Goal: Task Accomplishment & Management: Use online tool/utility

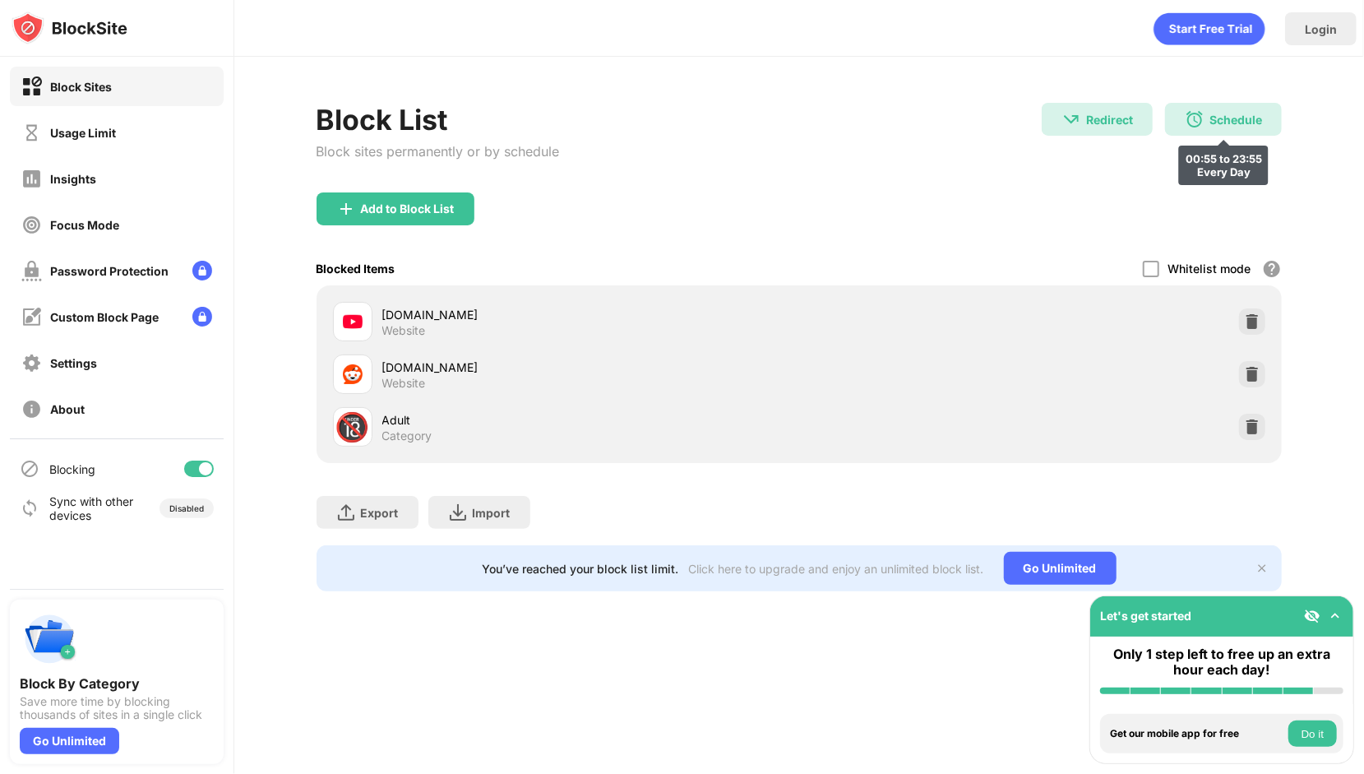
click at [1204, 120] on img at bounding box center [1195, 119] width 20 height 20
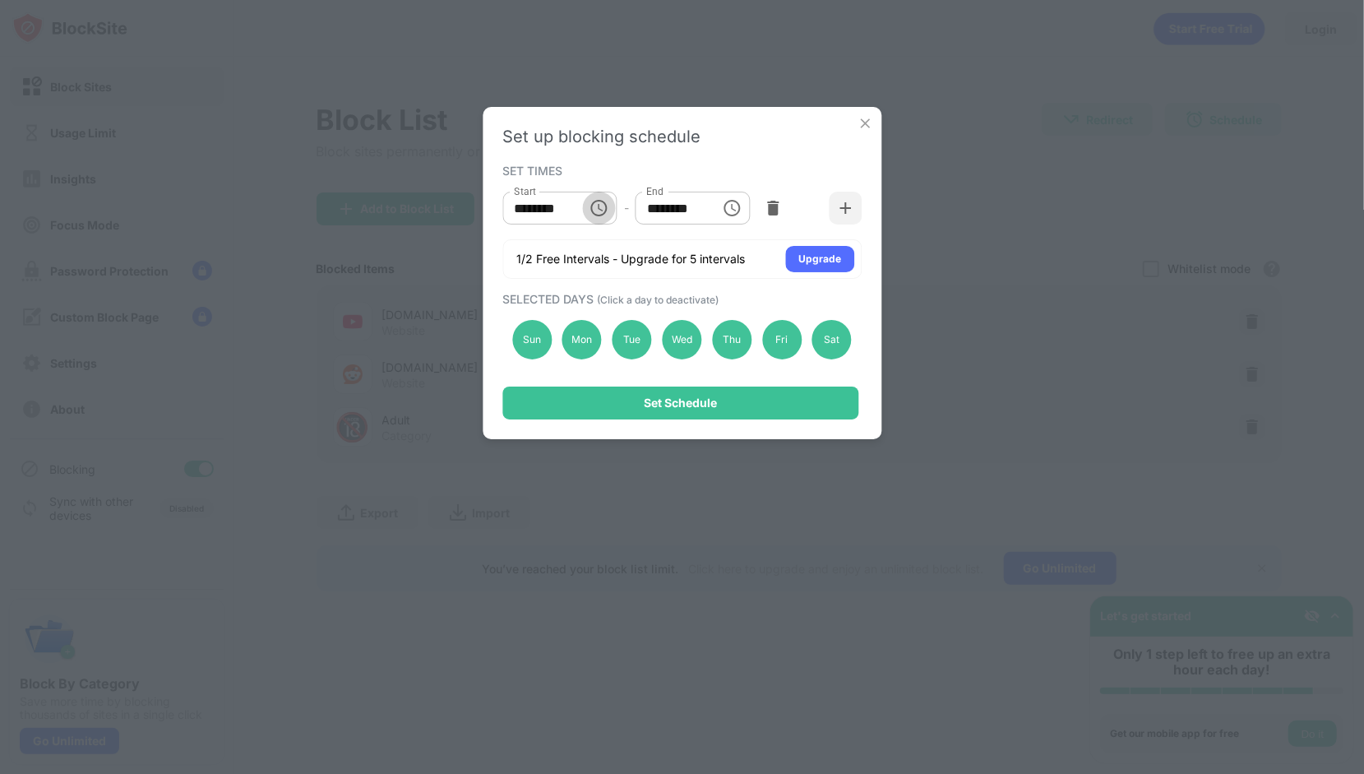
click at [595, 204] on icon "Choose time, selected time is 12:55 AM" at bounding box center [600, 208] width 20 height 20
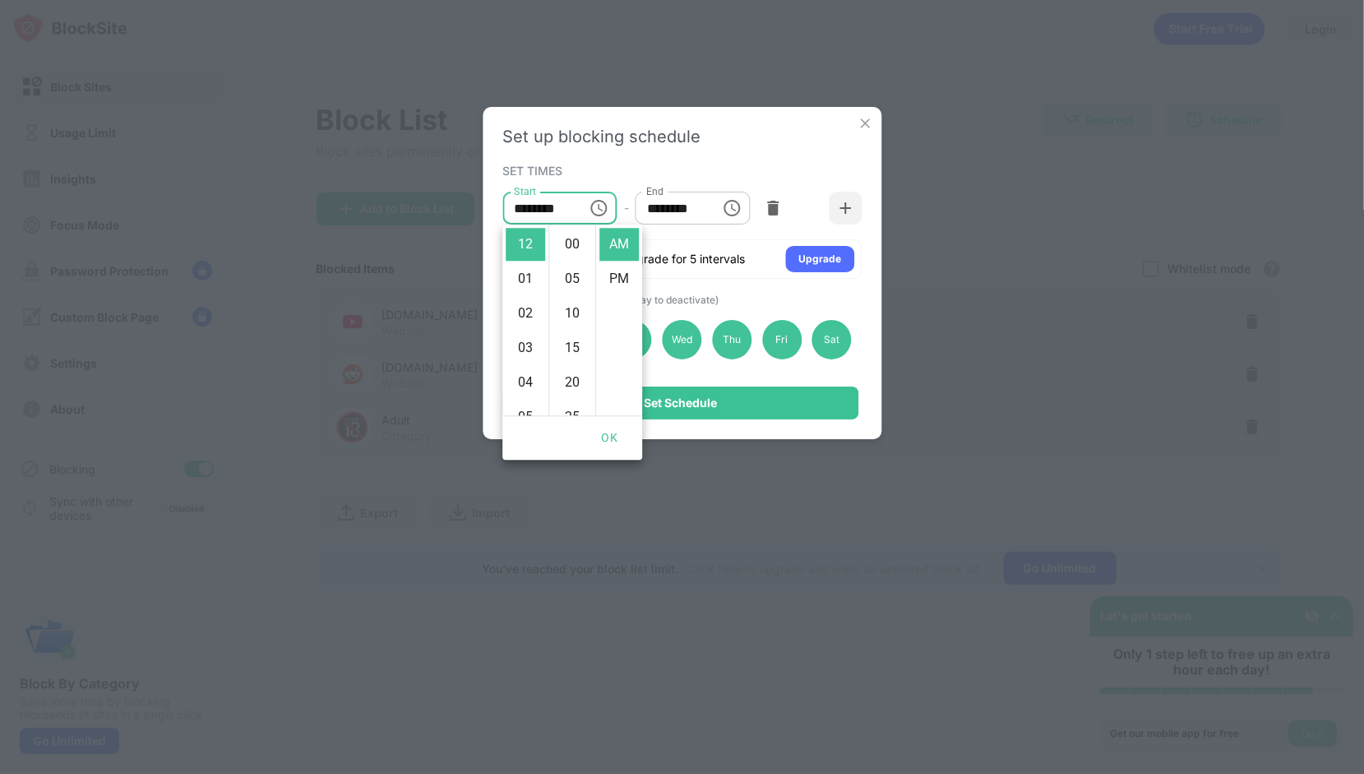
scroll to position [380, 0]
click at [727, 207] on icon "Choose time, selected time is 11:55 PM" at bounding box center [733, 208] width 20 height 20
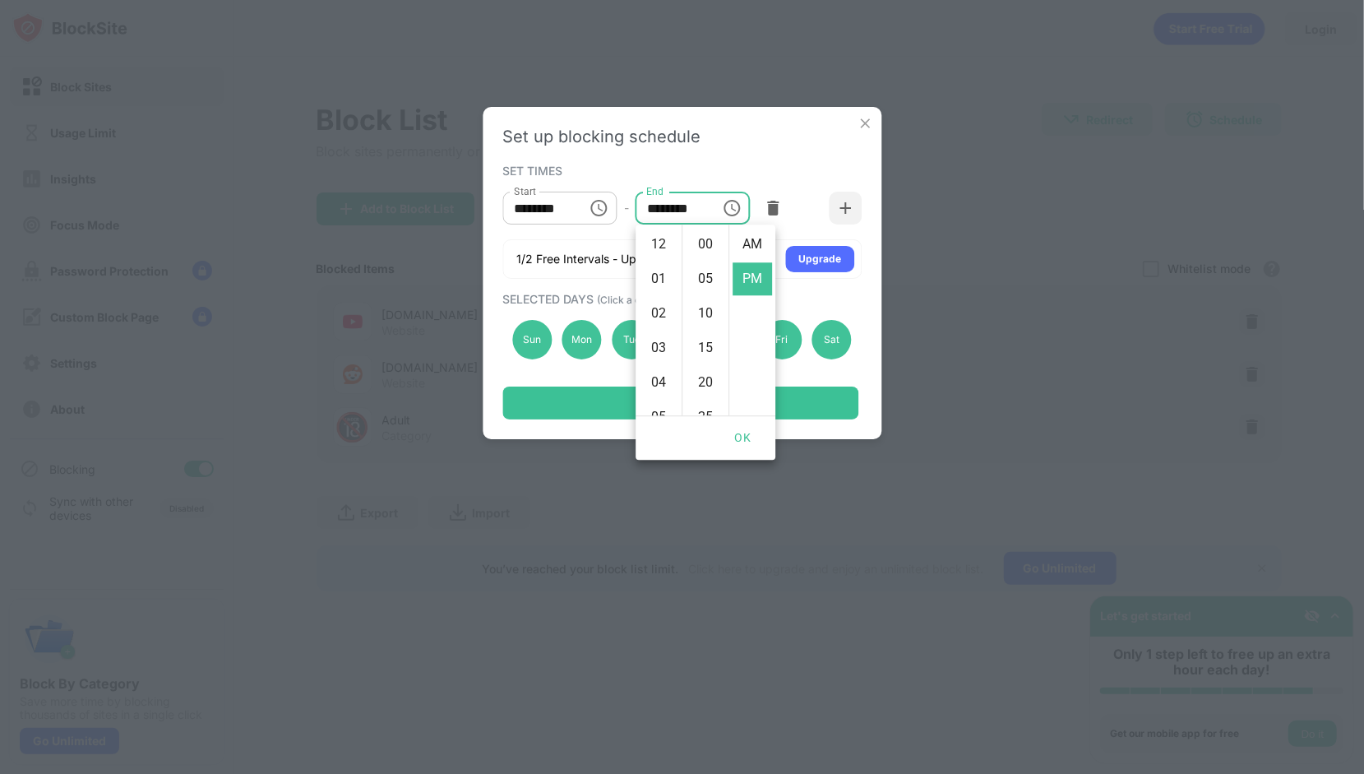
scroll to position [35, 0]
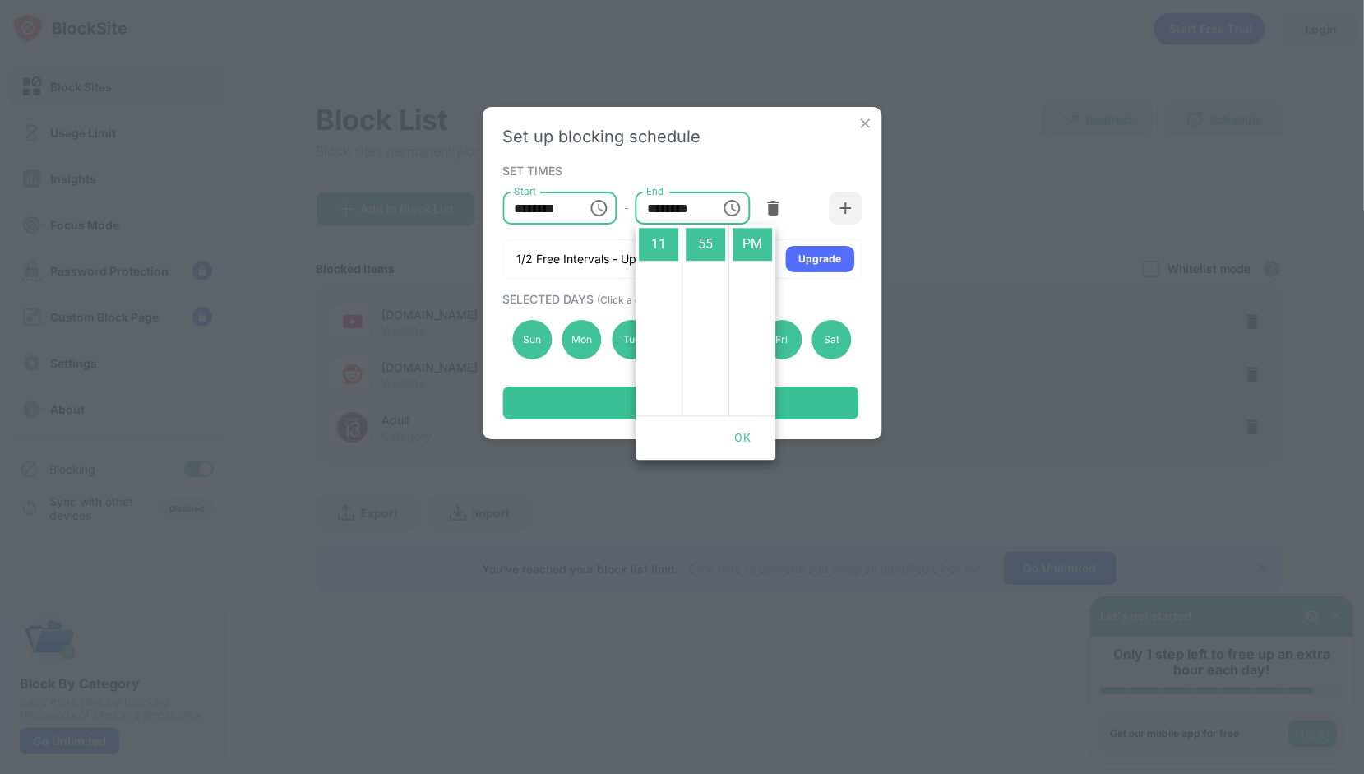
click at [575, 224] on input "********" at bounding box center [539, 208] width 74 height 33
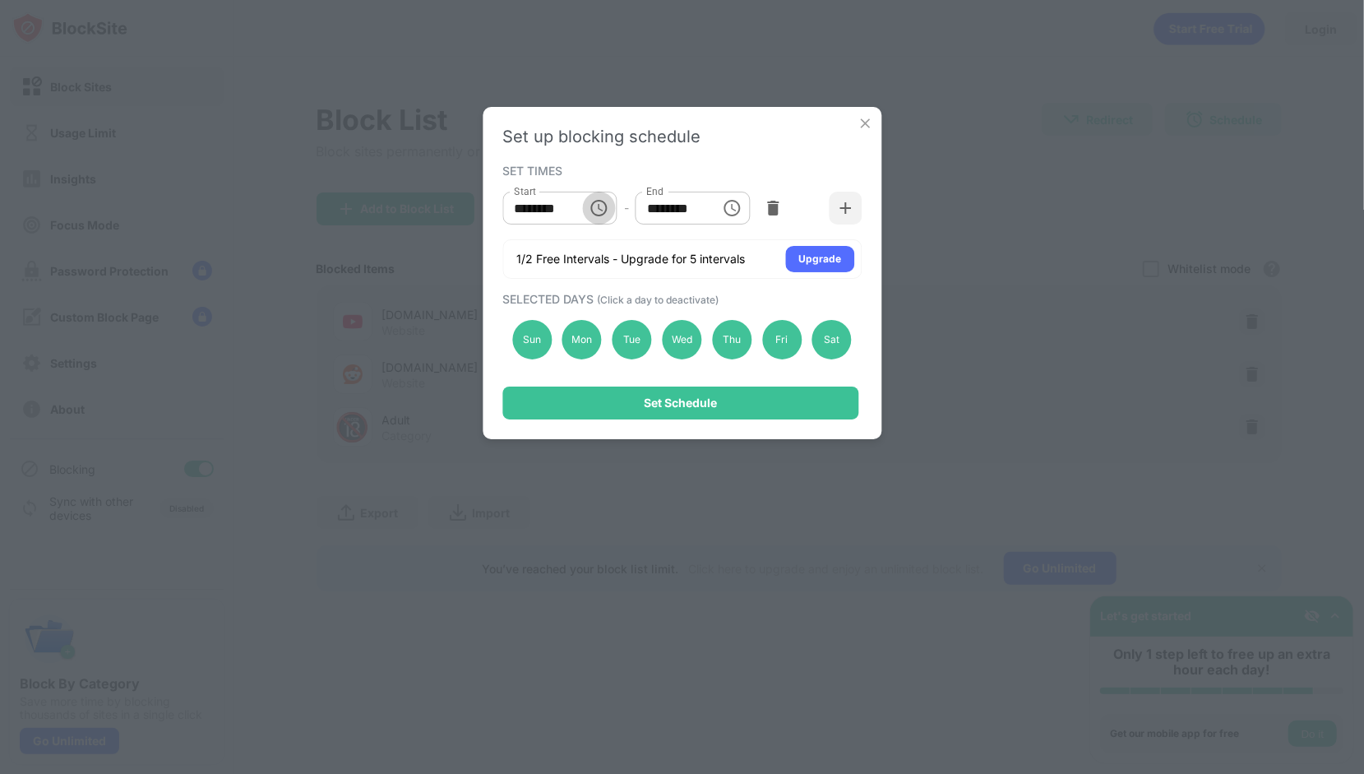
click at [614, 208] on button "Choose time, selected time is 12:55 AM" at bounding box center [599, 208] width 33 height 33
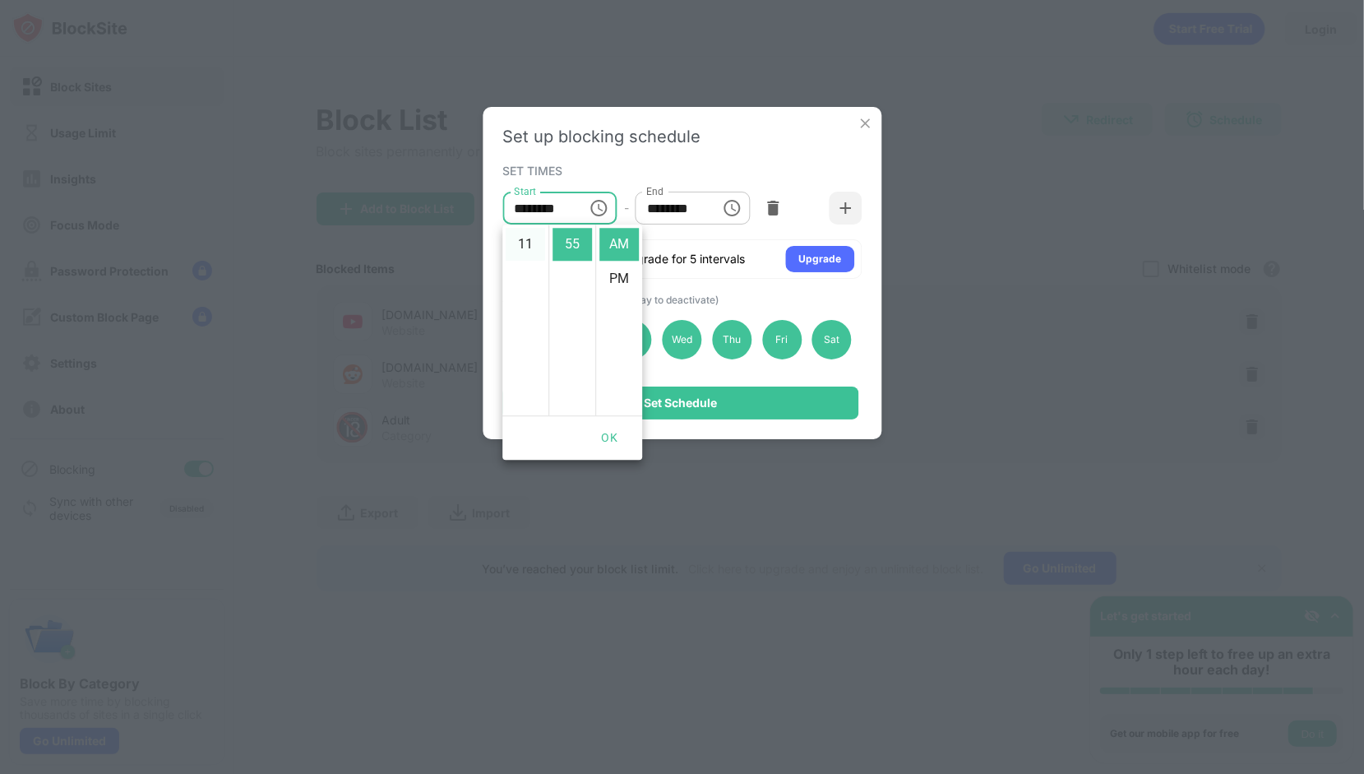
scroll to position [0, 0]
click at [605, 437] on button "OK" at bounding box center [609, 438] width 53 height 30
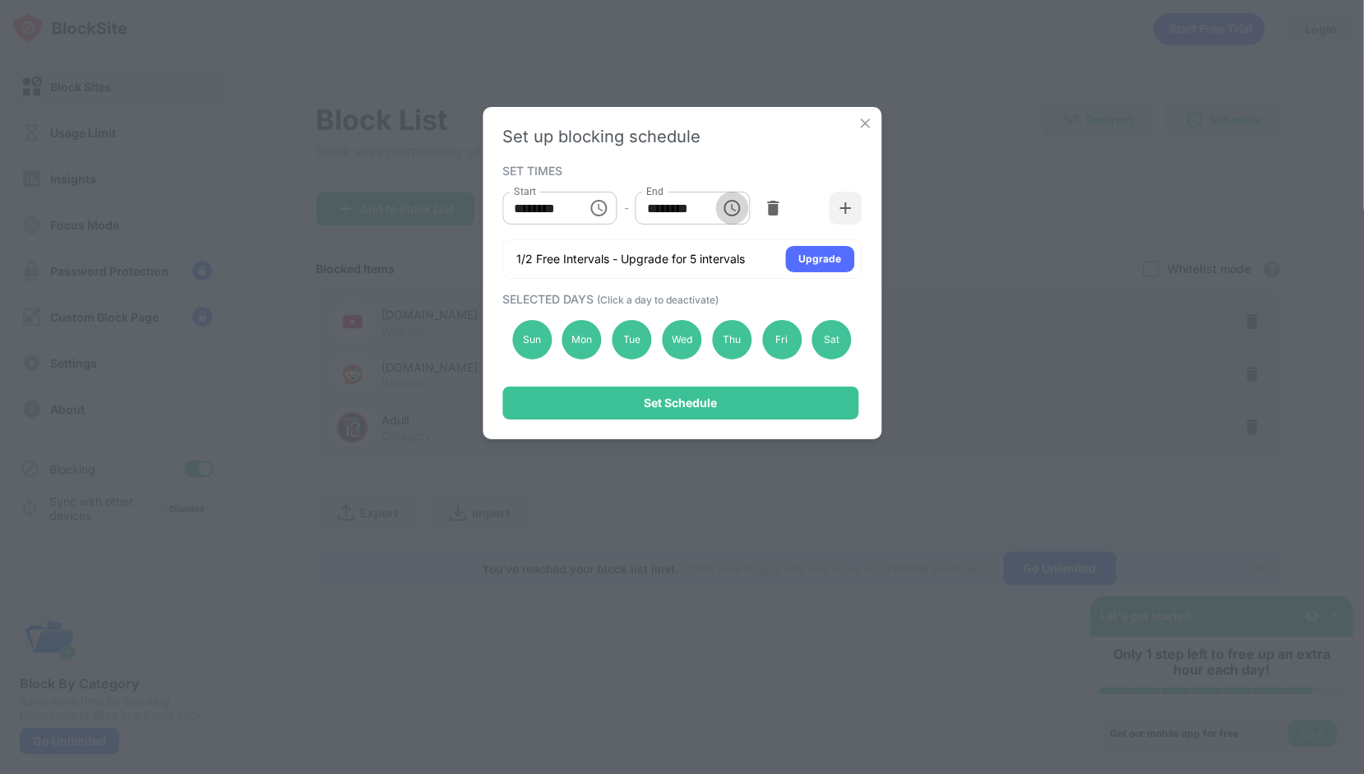
click at [735, 199] on icon "Choose time, selected time is 11:55 PM" at bounding box center [733, 208] width 20 height 20
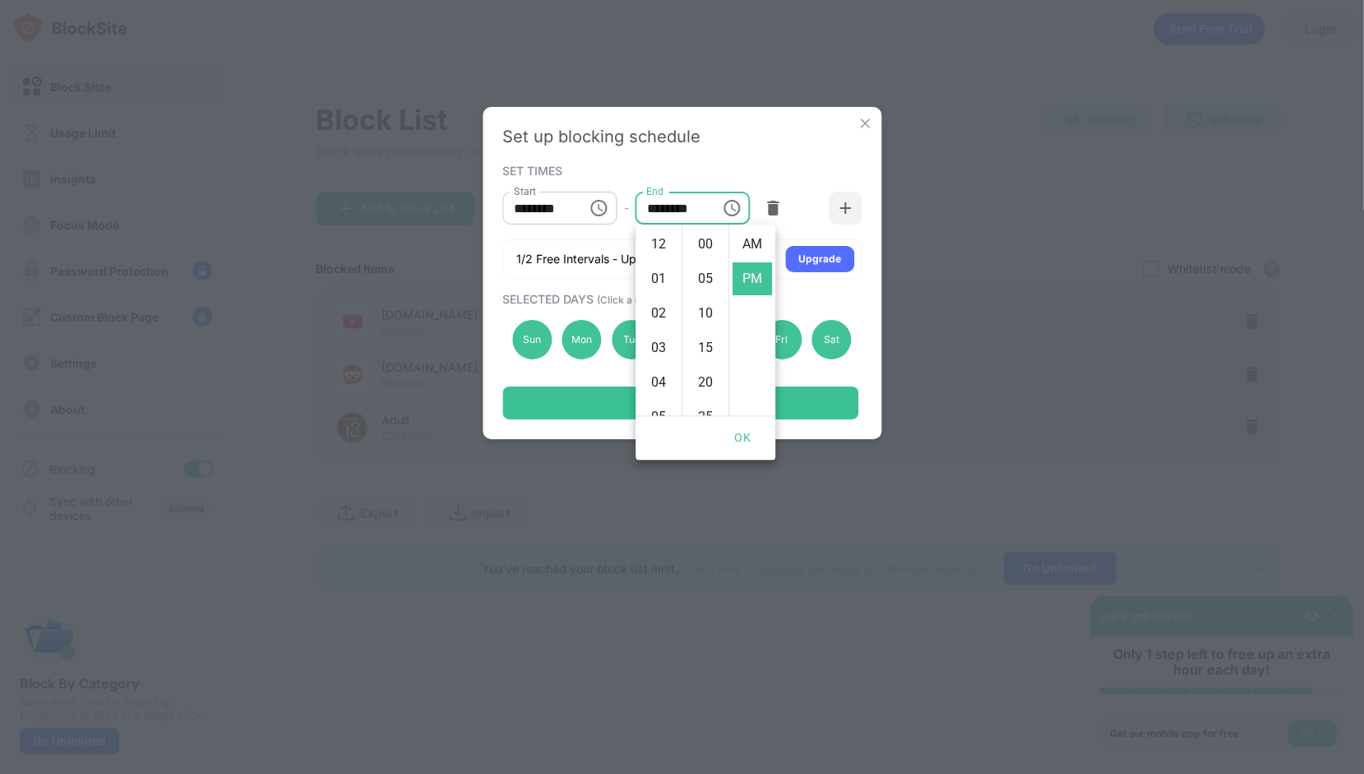
scroll to position [35, 0]
click at [749, 245] on li "PM" at bounding box center [752, 244] width 39 height 33
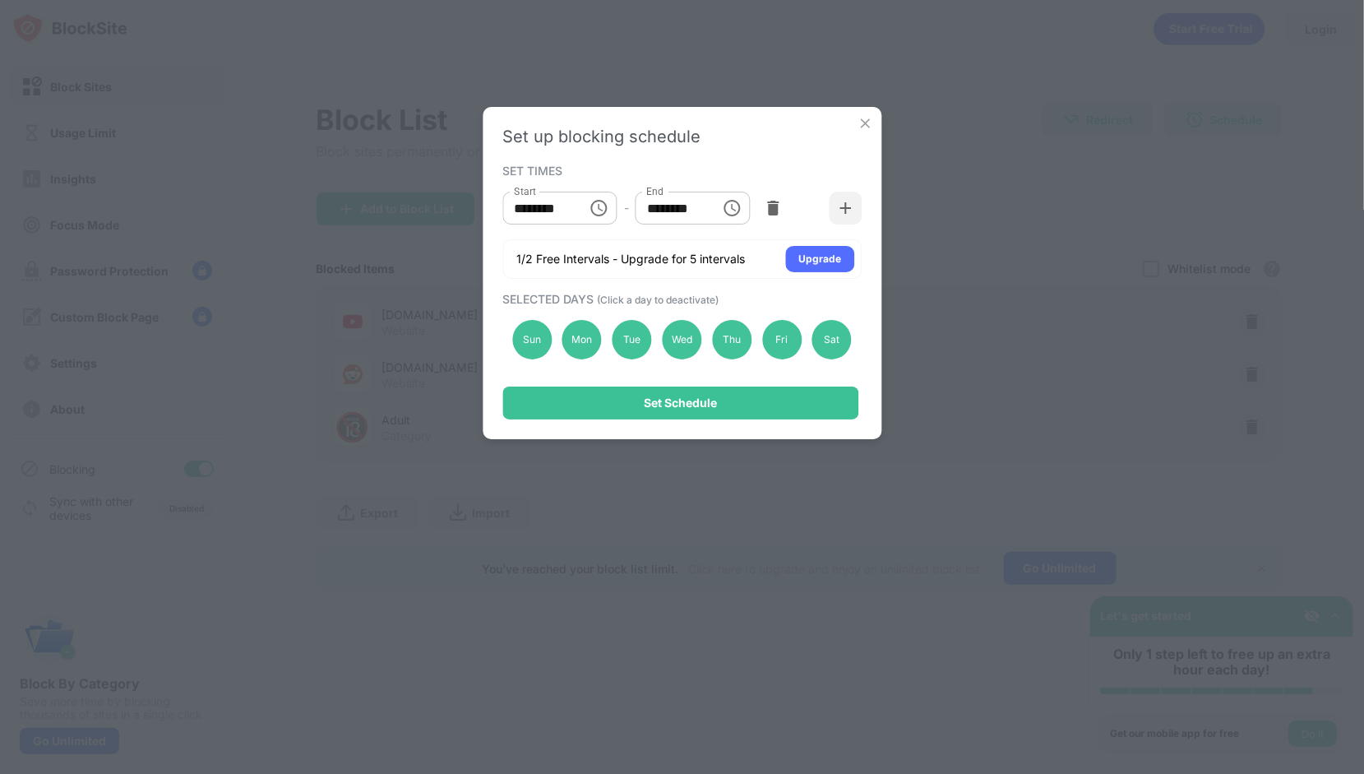
scroll to position [0, 0]
click at [729, 207] on icon "Choose time, selected time is 11:55 PM" at bounding box center [733, 208] width 20 height 20
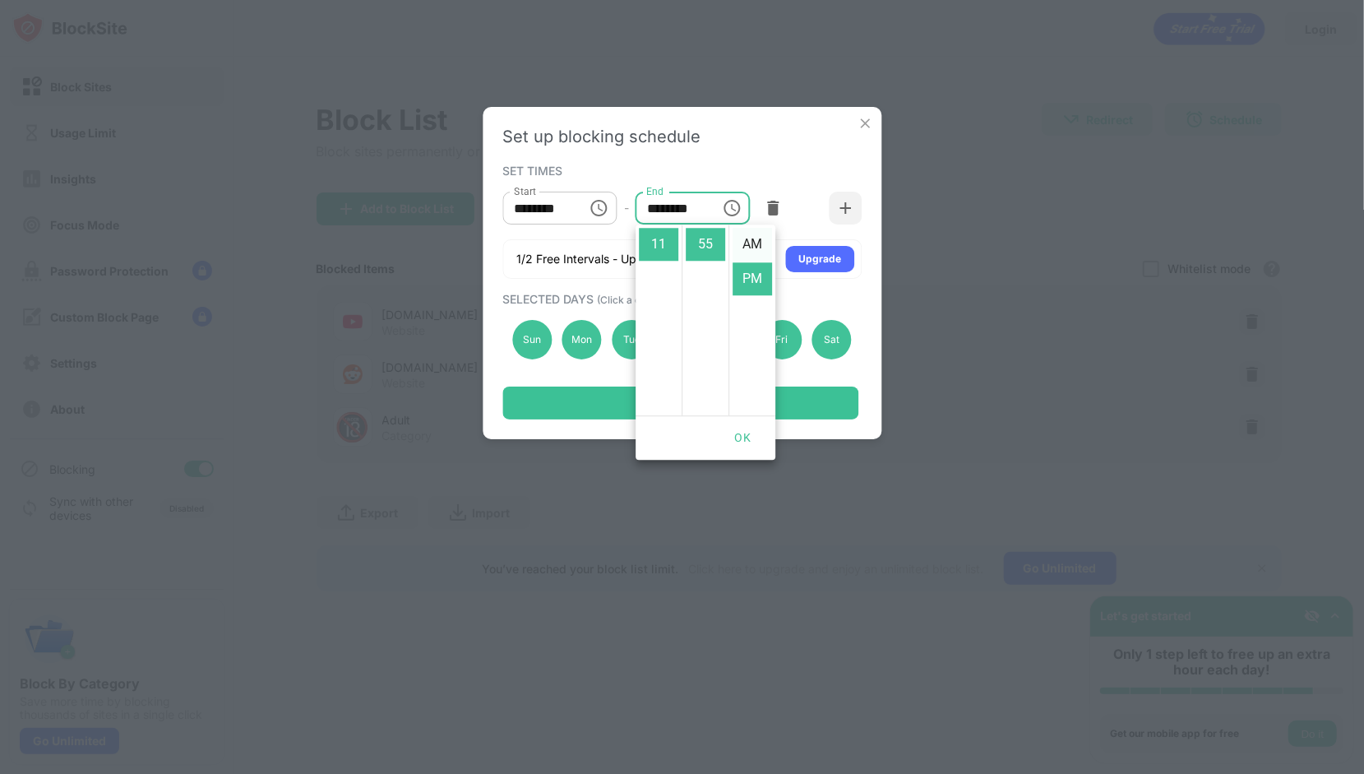
click at [753, 252] on li "AM" at bounding box center [752, 244] width 39 height 33
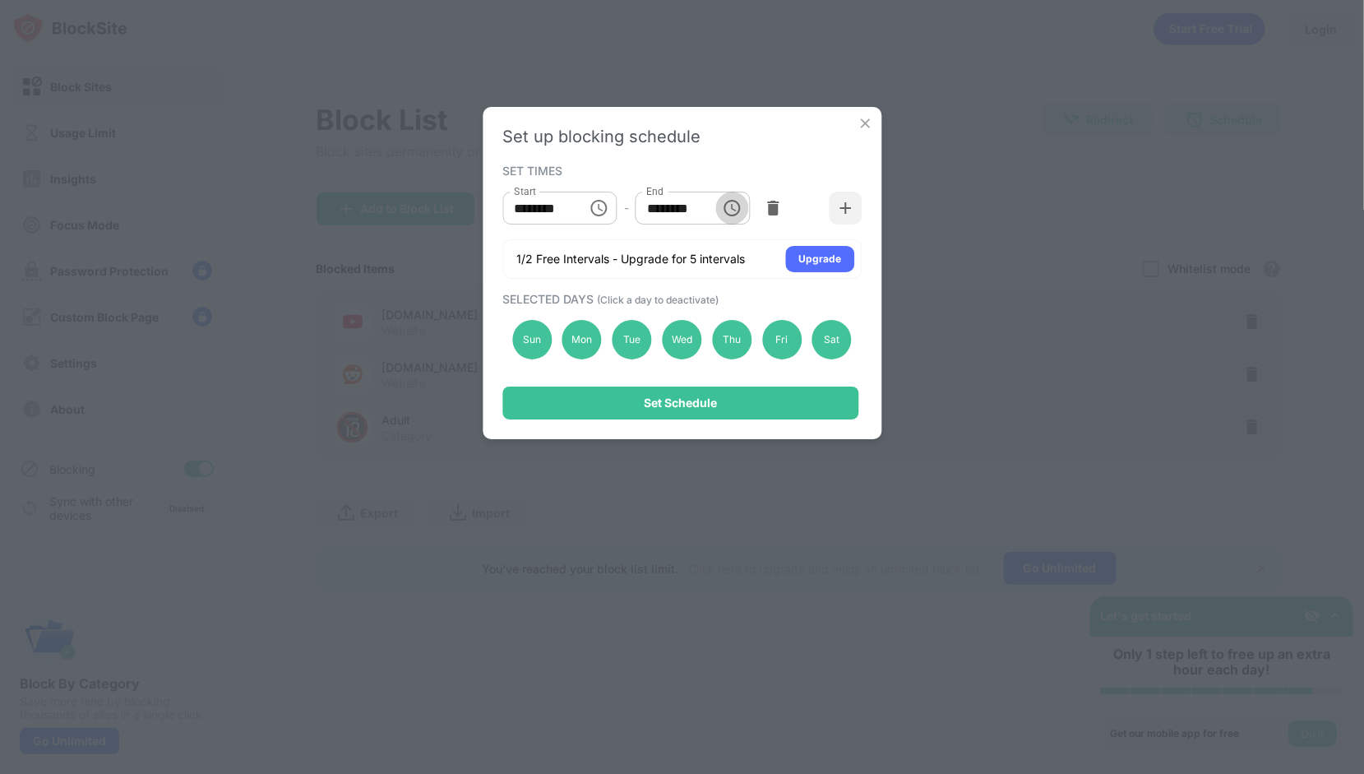
click at [736, 209] on icon "Choose time, selected time is 11:55 AM" at bounding box center [733, 208] width 20 height 20
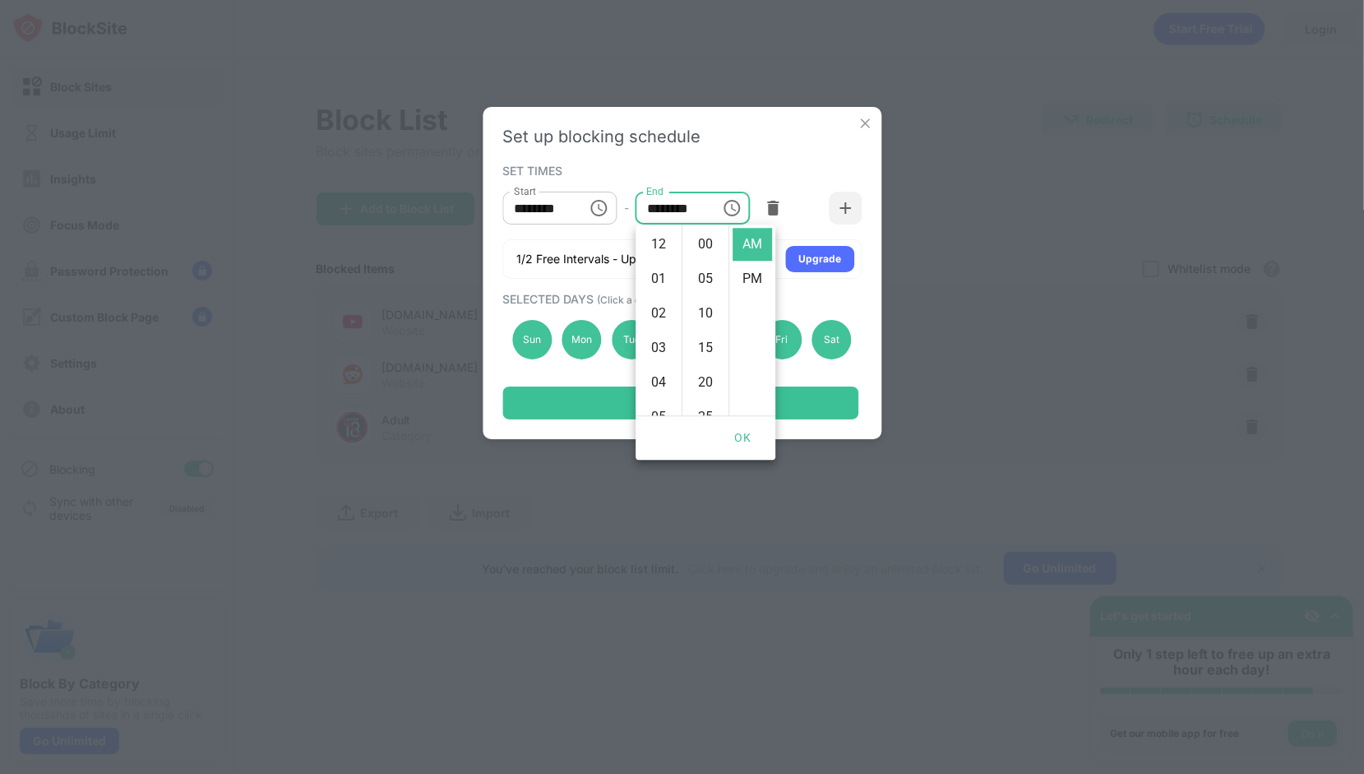
scroll to position [380, 0]
click at [699, 252] on li "40" at bounding box center [705, 262] width 39 height 33
type input "********"
click at [752, 443] on button "OK" at bounding box center [742, 438] width 53 height 30
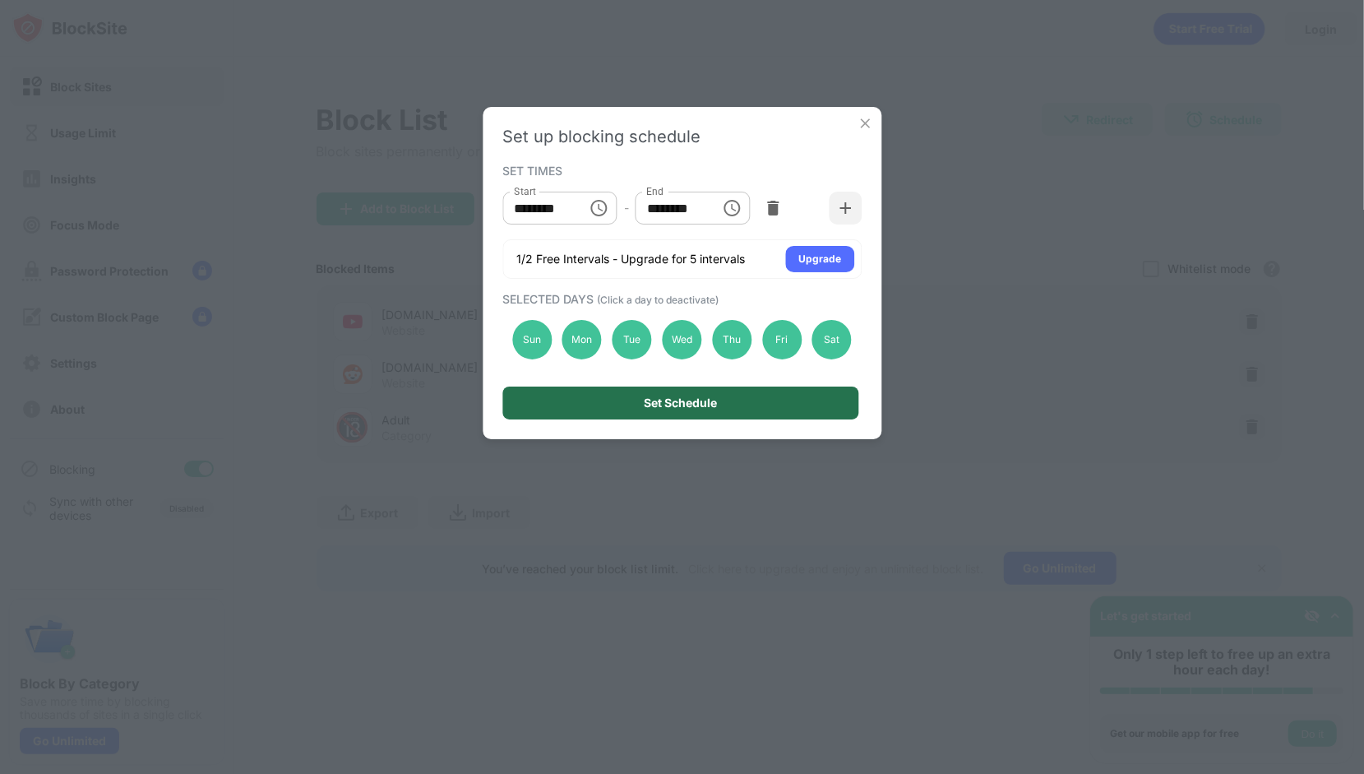
click at [753, 411] on div "Set Schedule" at bounding box center [680, 402] width 356 height 33
